Goal: Task Accomplishment & Management: Use online tool/utility

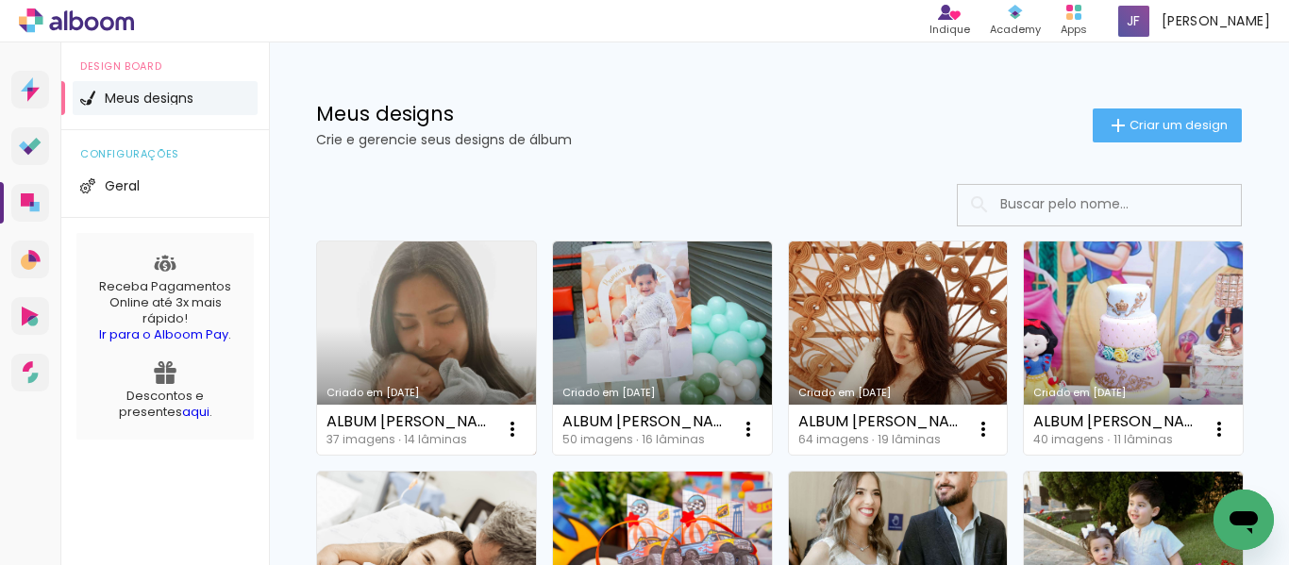
click at [398, 304] on link "Criado em 19/09/25" at bounding box center [426, 347] width 219 height 213
